Goal: Find contact information

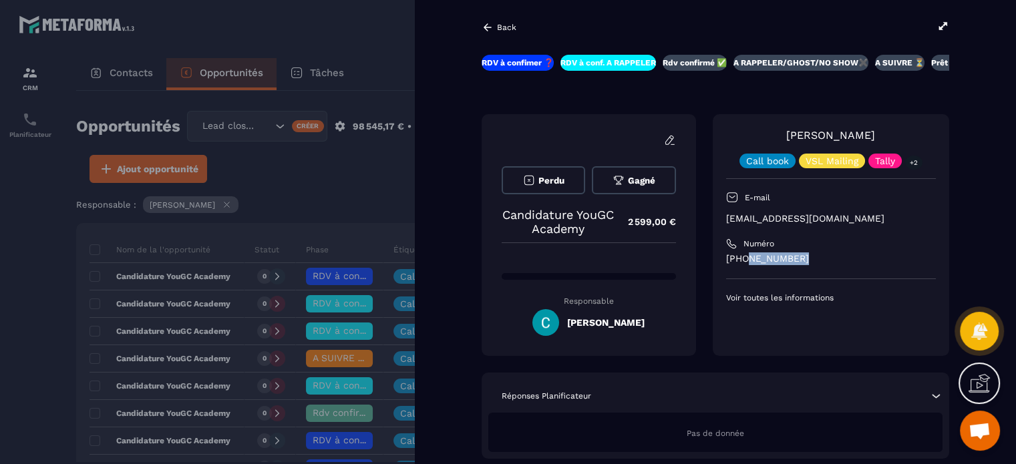
drag, startPoint x: 799, startPoint y: 256, endPoint x: 744, endPoint y: 264, distance: 55.4
click at [744, 264] on p "[PHONE_NUMBER]" at bounding box center [831, 258] width 210 height 13
copy p "74920 3823"
drag, startPoint x: 846, startPoint y: 218, endPoint x: 723, endPoint y: 221, distance: 122.9
click at [723, 221] on div "[PERSON_NAME] Call book VSL Mailing Tally +2 E-mail [EMAIL_ADDRESS][DOMAIN_NAME…" at bounding box center [830, 235] width 236 height 242
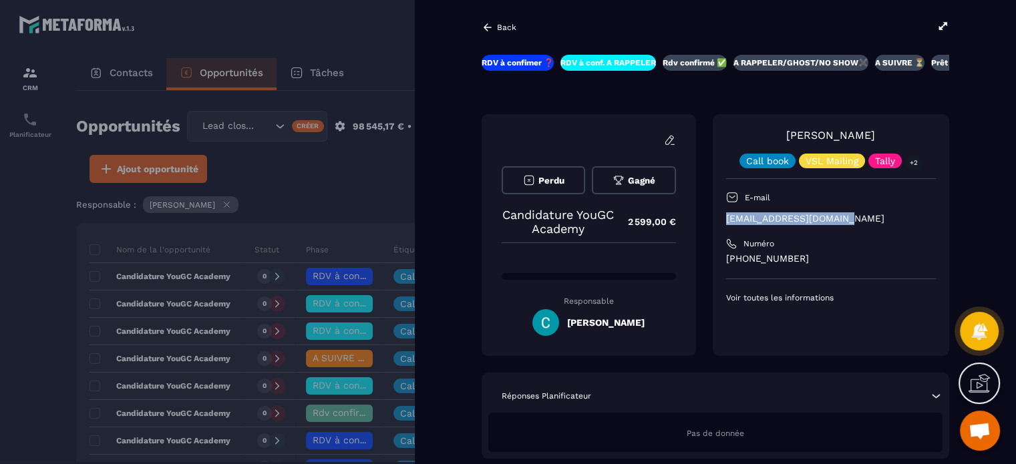
copy p "[EMAIL_ADDRESS][DOMAIN_NAME]"
drag, startPoint x: 756, startPoint y: 250, endPoint x: 745, endPoint y: 256, distance: 11.9
click at [745, 256] on p "[PHONE_NUMBER]" at bounding box center [831, 258] width 210 height 13
copy p "74920 3823"
drag, startPoint x: 861, startPoint y: 212, endPoint x: 725, endPoint y: 218, distance: 136.3
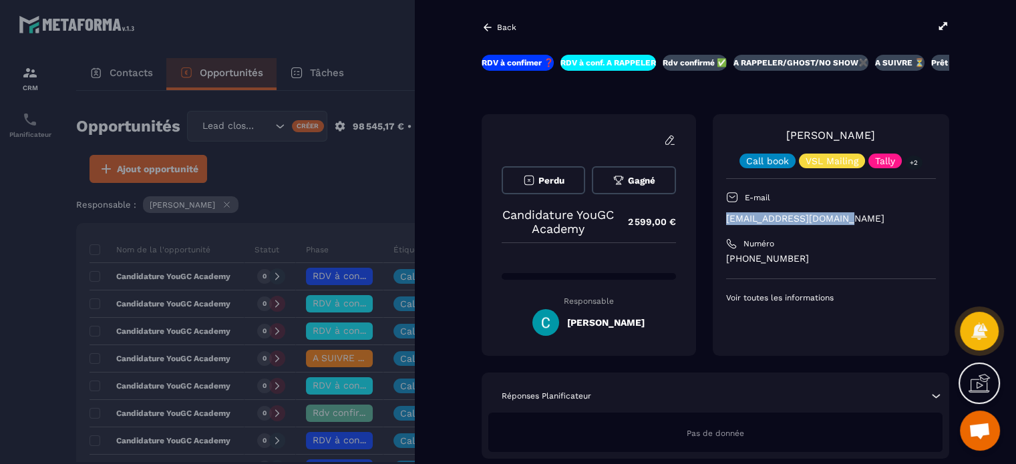
click at [726, 218] on p "[EMAIL_ADDRESS][DOMAIN_NAME]" at bounding box center [831, 218] width 210 height 13
copy p "[EMAIL_ADDRESS][DOMAIN_NAME]"
